Goal: Entertainment & Leisure: Consume media (video, audio)

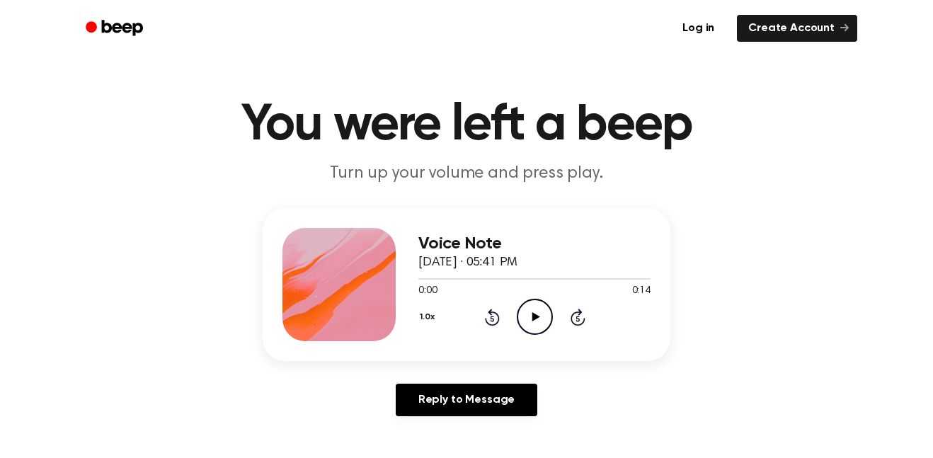
scroll to position [21, 0]
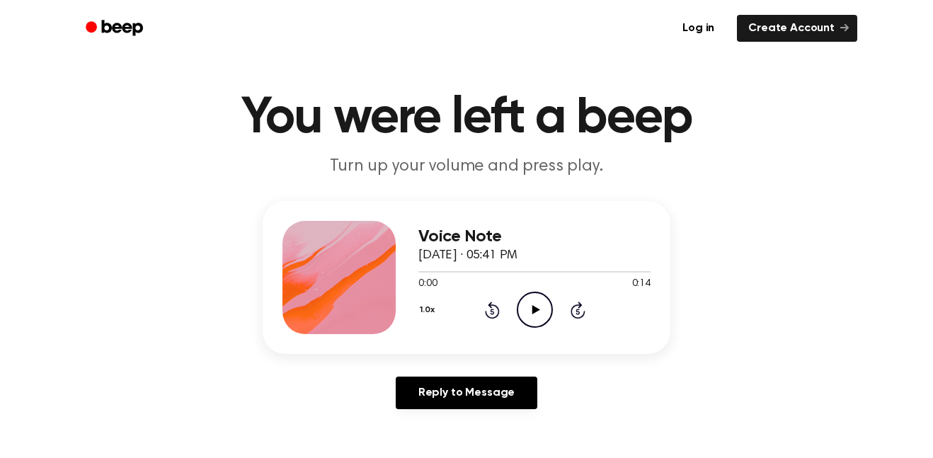
click at [526, 311] on icon "Play Audio" at bounding box center [535, 310] width 36 height 36
click at [660, 392] on div "Reply to Message" at bounding box center [467, 399] width 408 height 44
click at [536, 307] on icon "Play Audio" at bounding box center [535, 310] width 36 height 36
click at [916, 457] on main "You were left a beep Turn up your volume and press play. Voice Note [DATE] · 05…" at bounding box center [466, 415] width 933 height 873
click at [529, 317] on icon "Play Audio" at bounding box center [535, 310] width 36 height 36
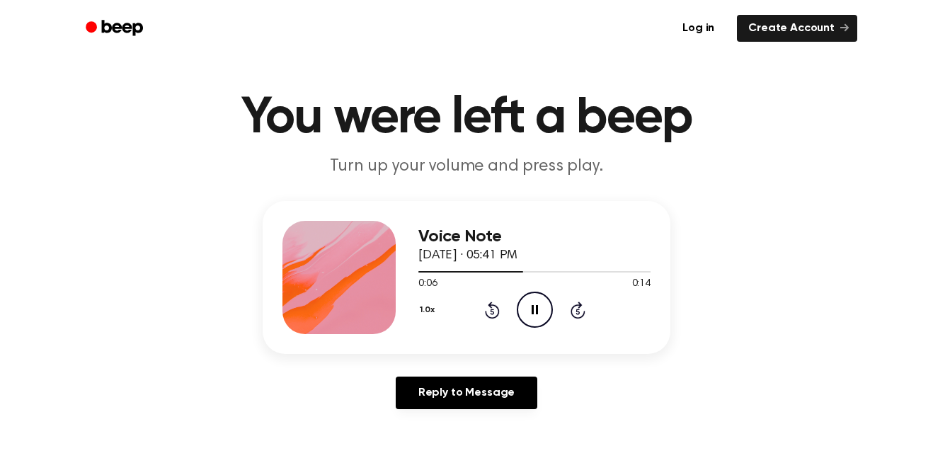
click at [540, 312] on icon "Pause Audio" at bounding box center [535, 310] width 36 height 36
click at [551, 420] on div "Reply to Message" at bounding box center [467, 399] width 408 height 44
click at [426, 457] on main "You were left a beep Turn up your volume and press play. Voice Note [DATE] · 05…" at bounding box center [466, 415] width 933 height 873
click at [829, 455] on main "You were left a beep Turn up your volume and press play. Voice Note [DATE] · 05…" at bounding box center [466, 415] width 933 height 873
click at [537, 309] on icon at bounding box center [536, 309] width 8 height 9
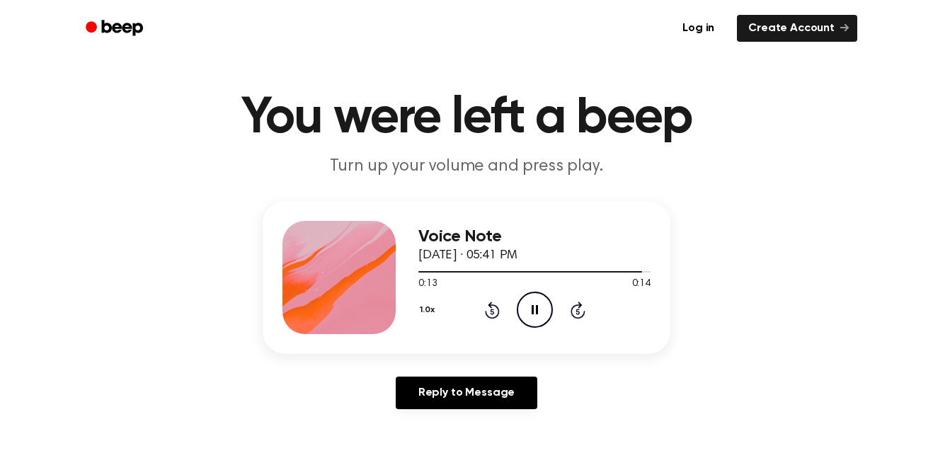
click at [532, 307] on icon at bounding box center [535, 309] width 6 height 9
click at [137, 297] on div "Voice Note [DATE] · 05:41 PM 0:13 0:14 Your browser does not support the [objec…" at bounding box center [466, 310] width 899 height 219
click at [126, 320] on div "Voice Note [DATE] · 05:41 PM 0:13 0:14 Your browser does not support the [objec…" at bounding box center [466, 310] width 899 height 219
click at [142, 311] on div "Voice Note [DATE] · 05:41 PM 0:13 0:14 Your browser does not support the [objec…" at bounding box center [466, 310] width 899 height 219
click at [108, 452] on main "You were left a beep Turn up your volume and press play. Voice Note [DATE] · 05…" at bounding box center [466, 415] width 933 height 873
